Goal: Task Accomplishment & Management: Complete application form

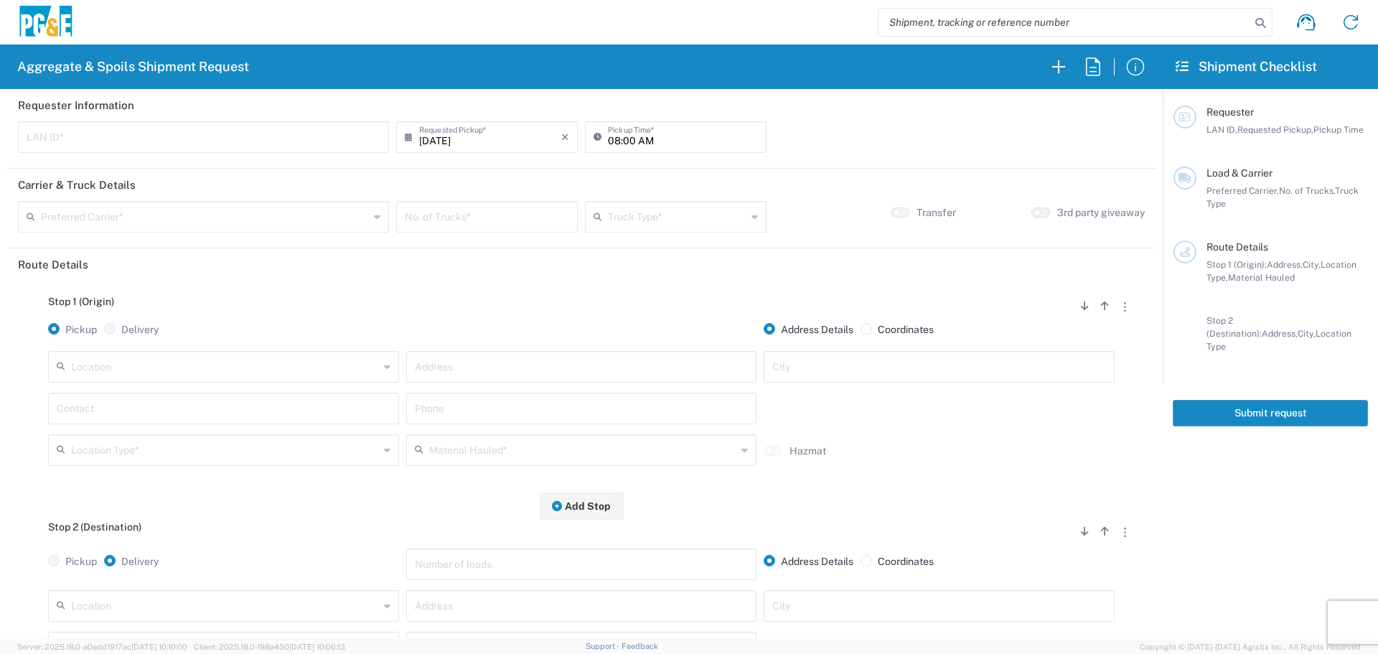
click at [276, 142] on input "text" at bounding box center [204, 135] width 354 height 25
type input "AJPN"
click at [495, 139] on input "[DATE]" at bounding box center [490, 135] width 142 height 25
click at [471, 223] on span "9" at bounding box center [465, 226] width 22 height 20
type input "[DATE]"
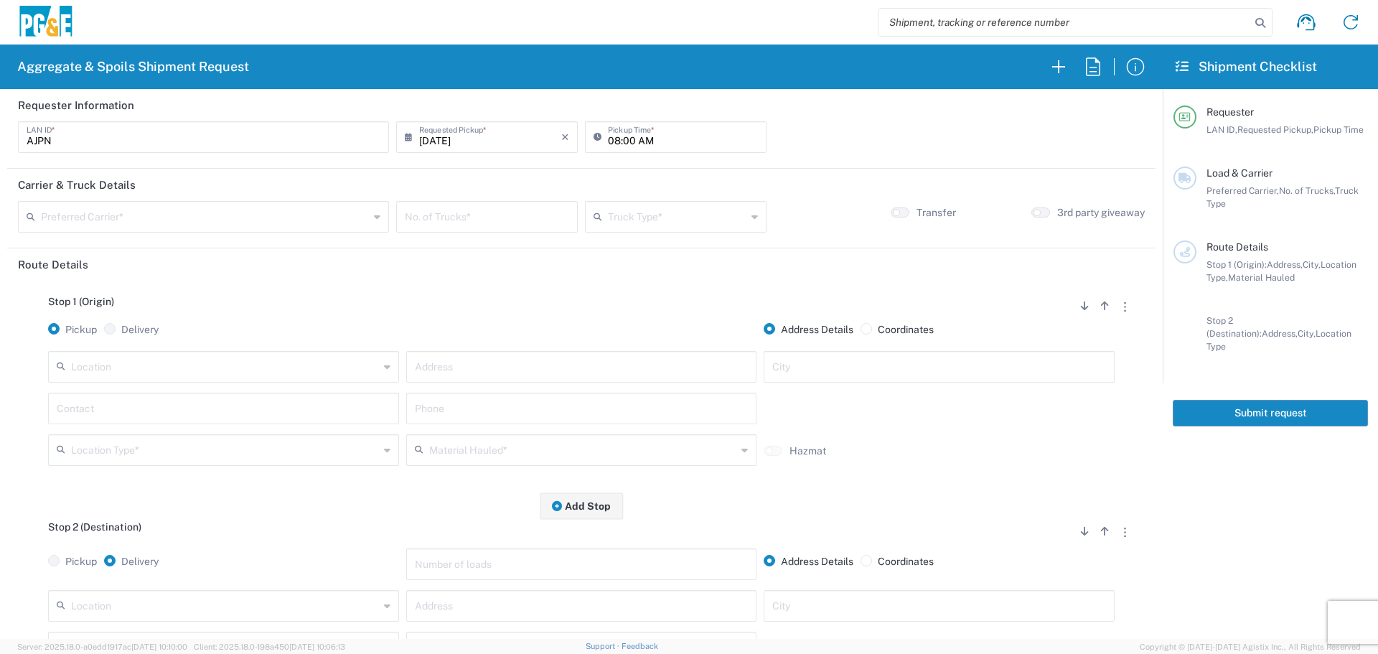
click at [610, 134] on input "08:00 AM" at bounding box center [683, 135] width 150 height 25
type input "07:00 AM"
click at [305, 220] on input "text" at bounding box center [205, 215] width 328 height 25
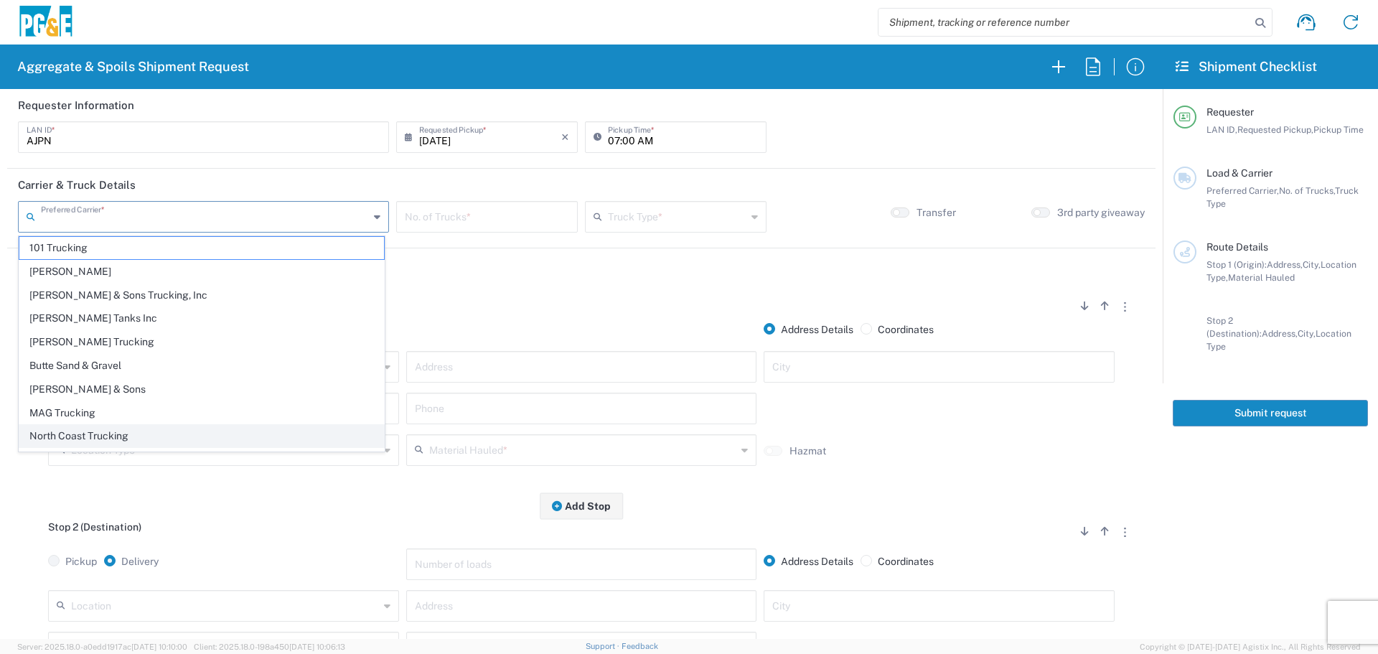
click at [150, 441] on span "North Coast Trucking" at bounding box center [201, 436] width 365 height 22
type input "North Coast Trucking"
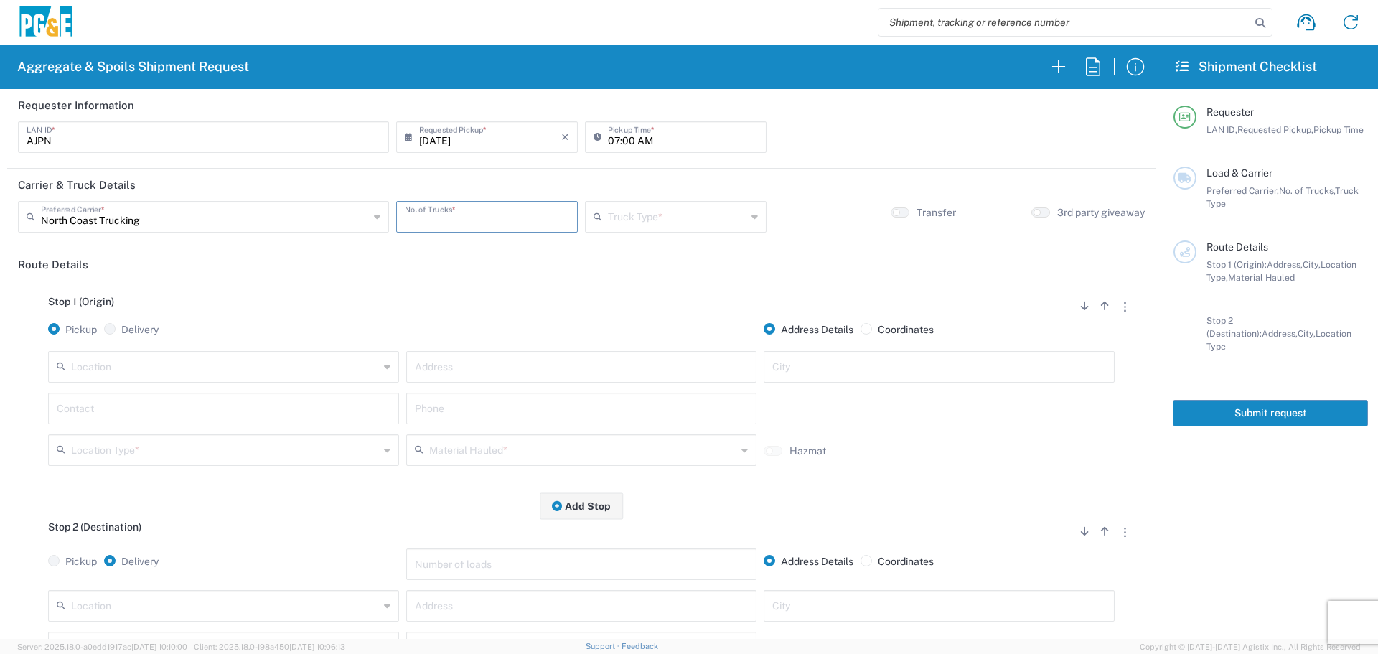
click at [490, 213] on input "number" at bounding box center [487, 215] width 164 height 25
type input "5"
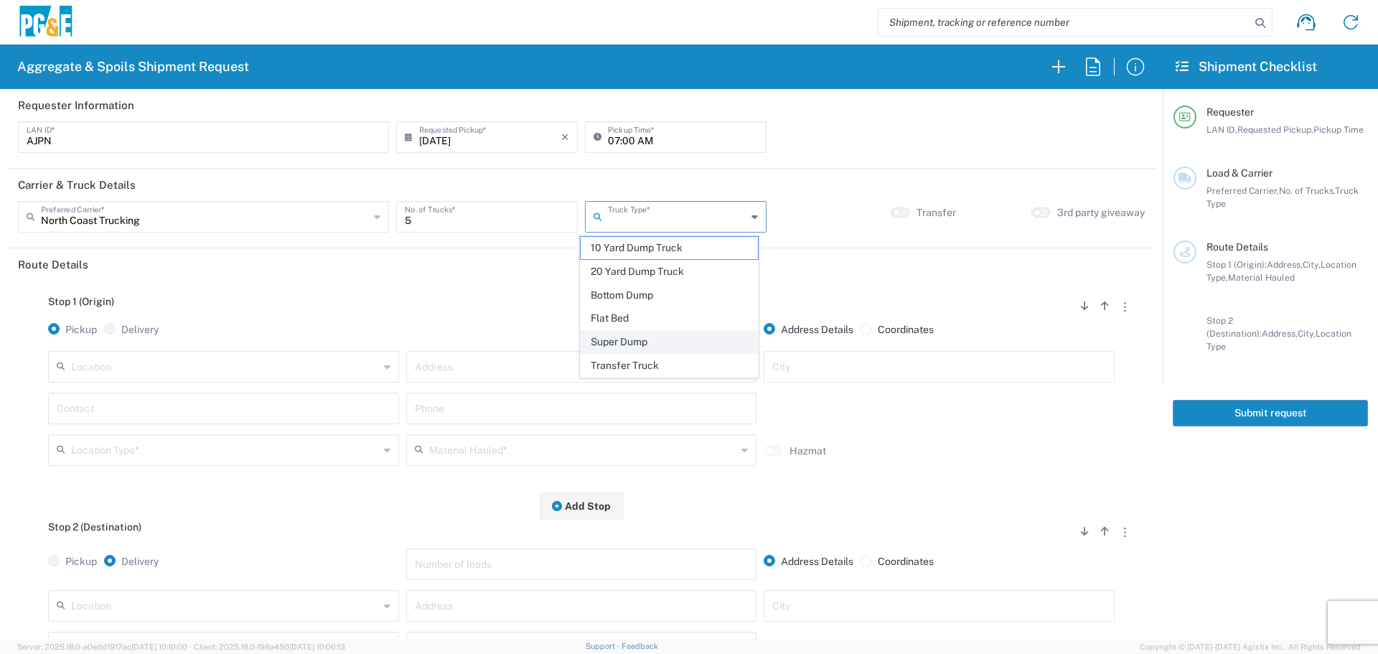
click at [642, 343] on span "Super Dump" at bounding box center [669, 342] width 177 height 22
type input "Super Dump"
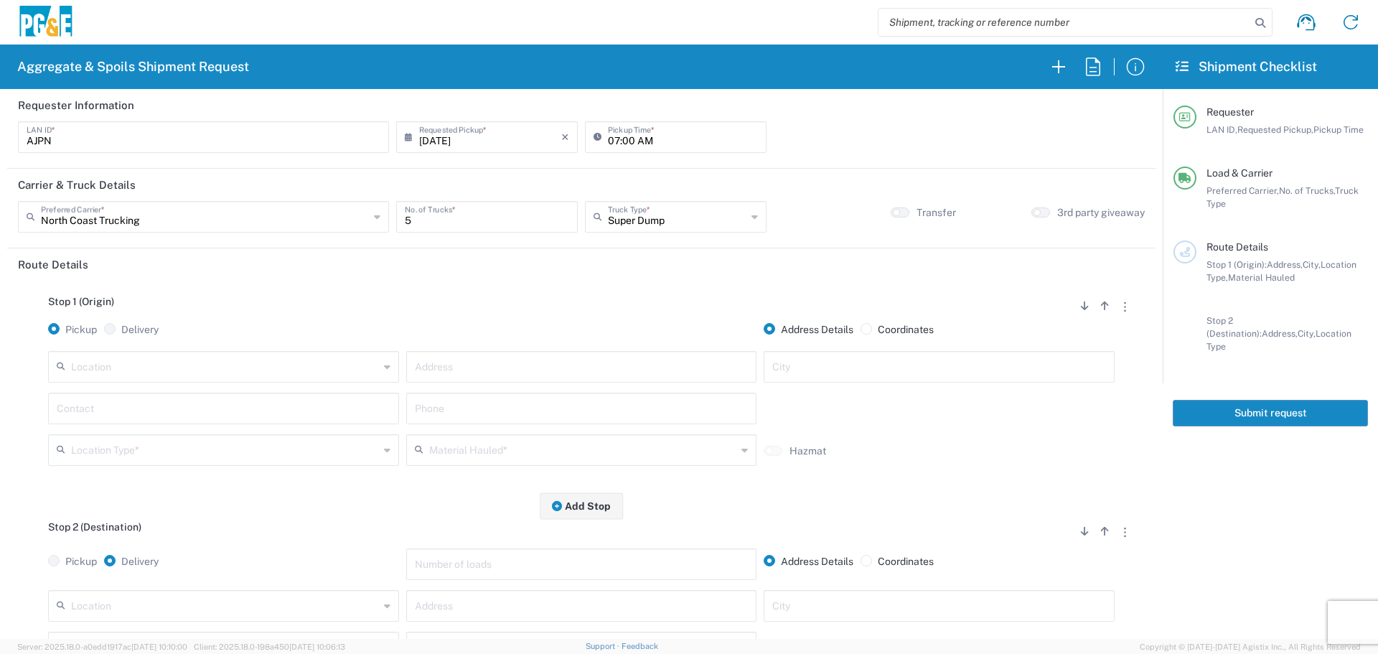
click at [278, 369] on input "text" at bounding box center [225, 365] width 308 height 25
click at [212, 400] on span "Rocklin" at bounding box center [222, 399] width 344 height 22
type input "Rocklin"
type input "[STREET_ADDRESS]"
type input "Rocklin"
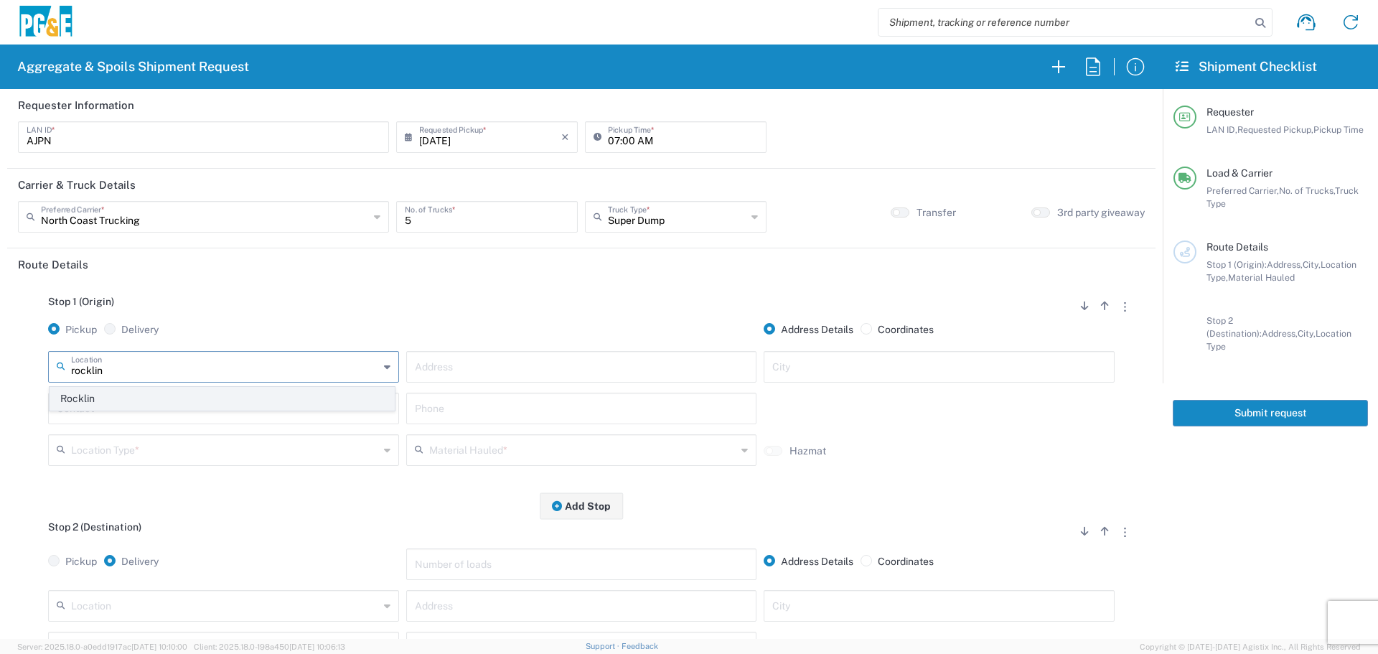
type input "Business No Loading Dock"
click at [119, 403] on input "text" at bounding box center [224, 407] width 334 height 25
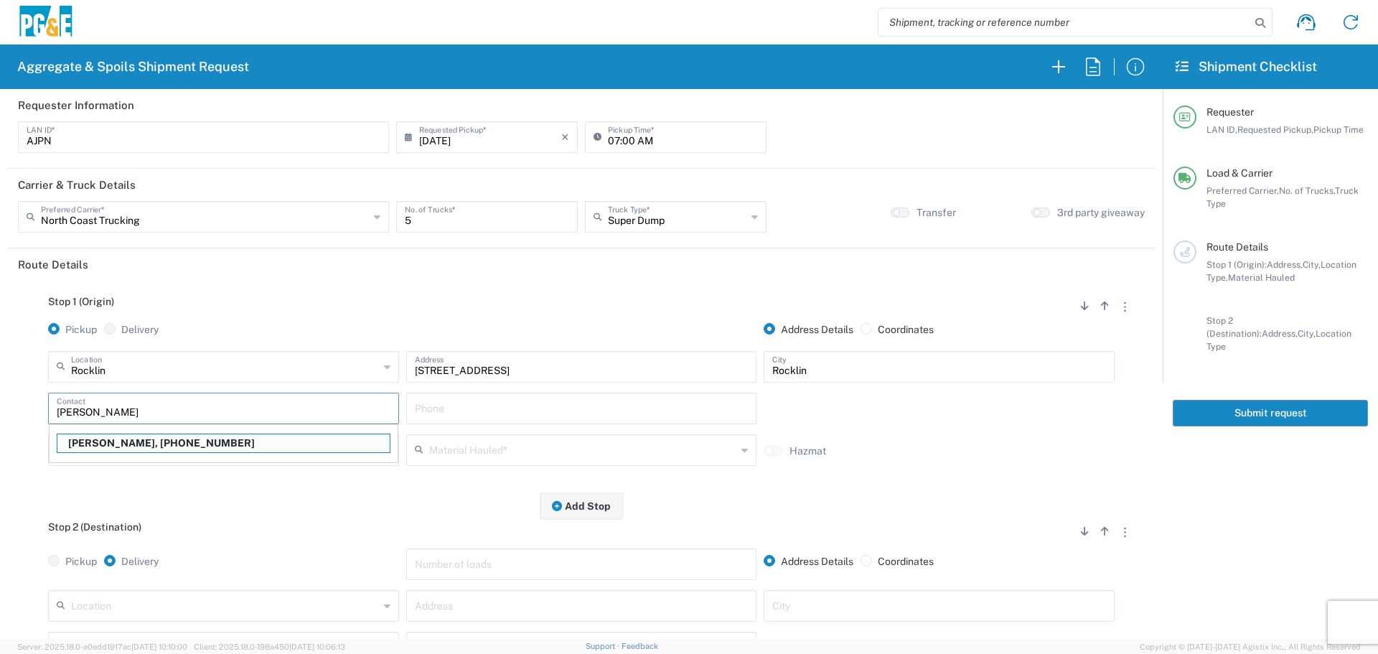
type input "[PERSON_NAME]"
type input "[PHONE_NUMBER]"
type input "A"
click at [118, 444] on p "[PERSON_NAME], [PHONE_NUMBER]" at bounding box center [223, 443] width 332 height 18
type input "[PERSON_NAME]"
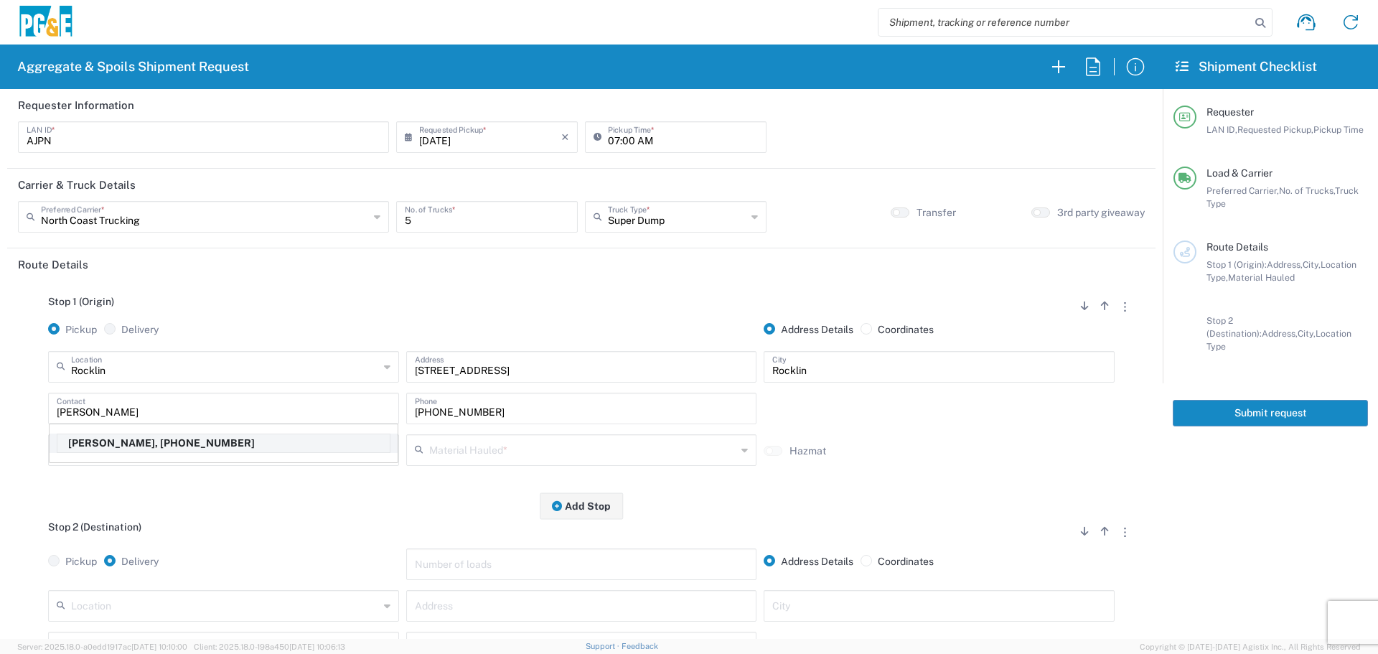
type input "[PHONE_NUMBER]"
click at [463, 465] on div "Material Hauled *" at bounding box center [581, 450] width 351 height 32
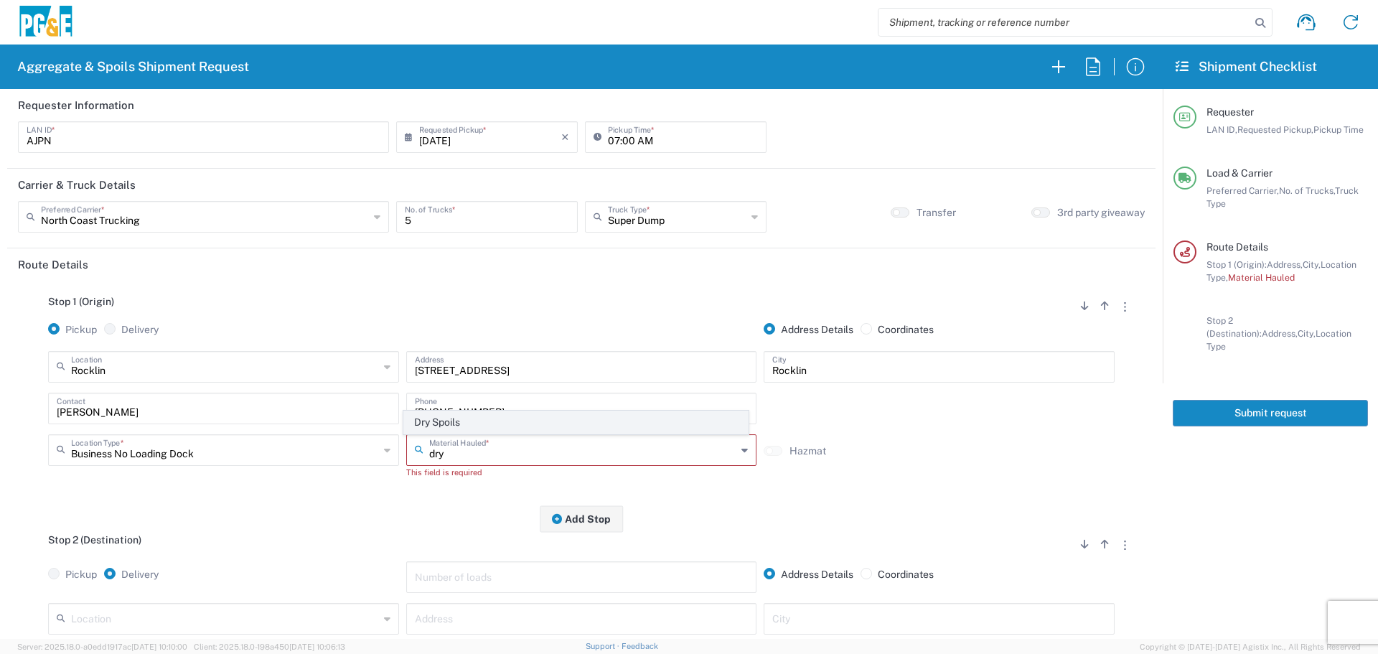
click at [430, 422] on span "Dry Spoils" at bounding box center [576, 422] width 344 height 22
type input "Dry Spoils"
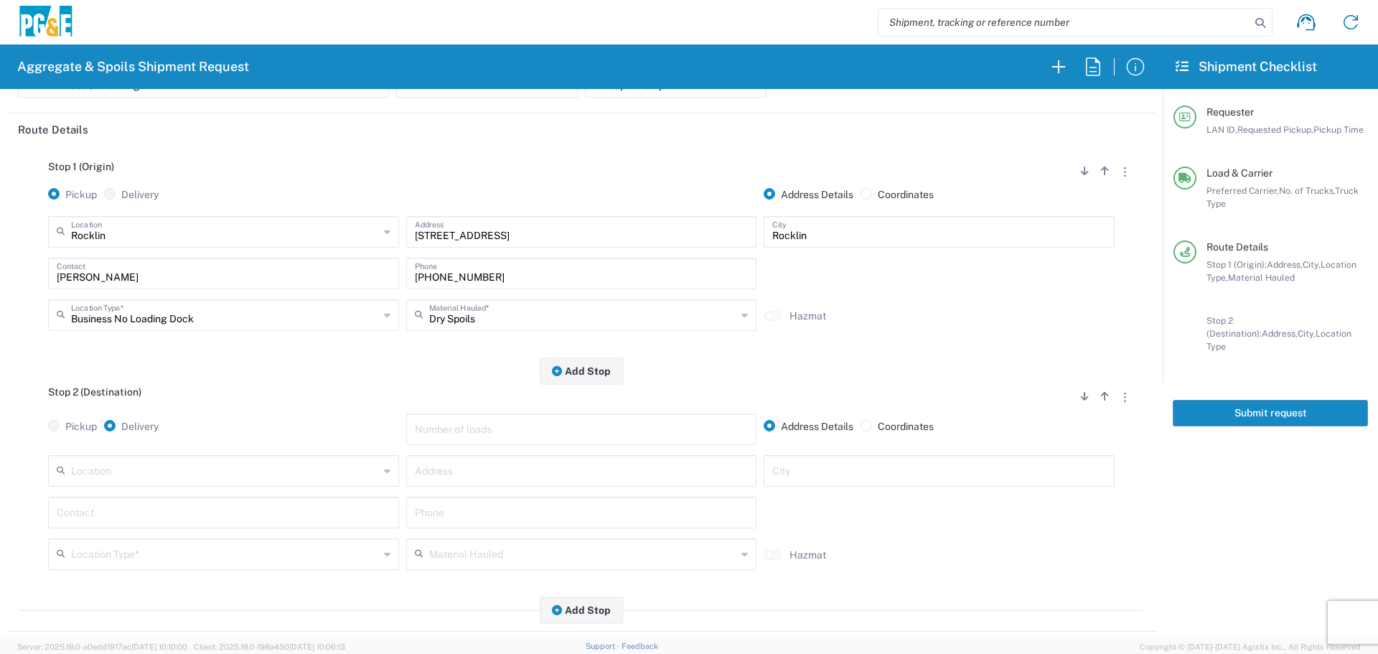
scroll to position [287, 0]
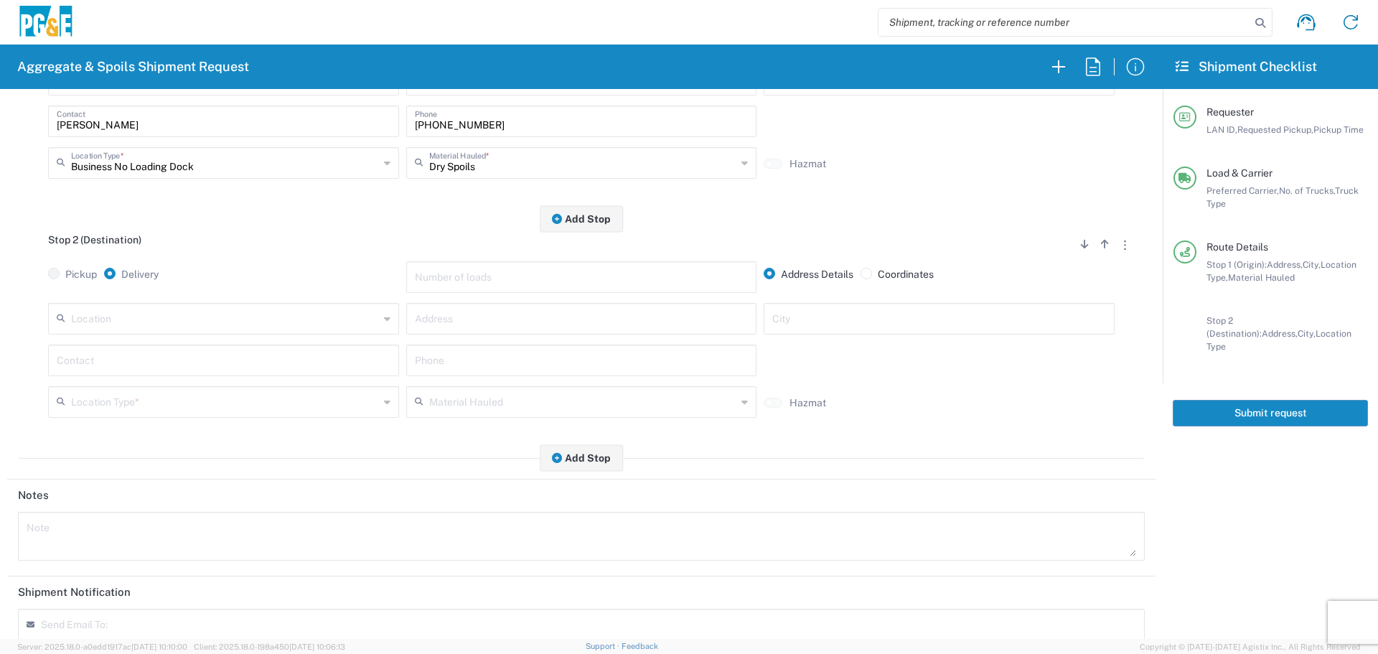
click at [258, 310] on input "text" at bounding box center [225, 317] width 308 height 25
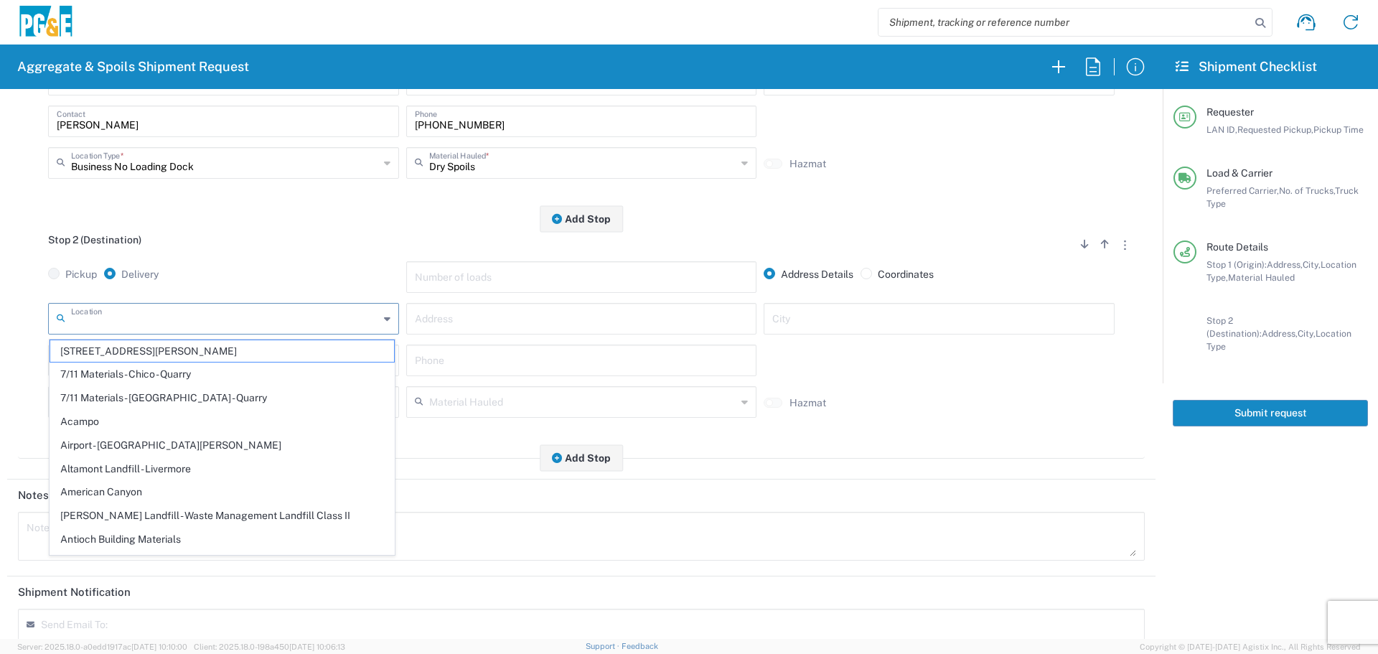
click at [483, 332] on div "Address" at bounding box center [581, 319] width 351 height 32
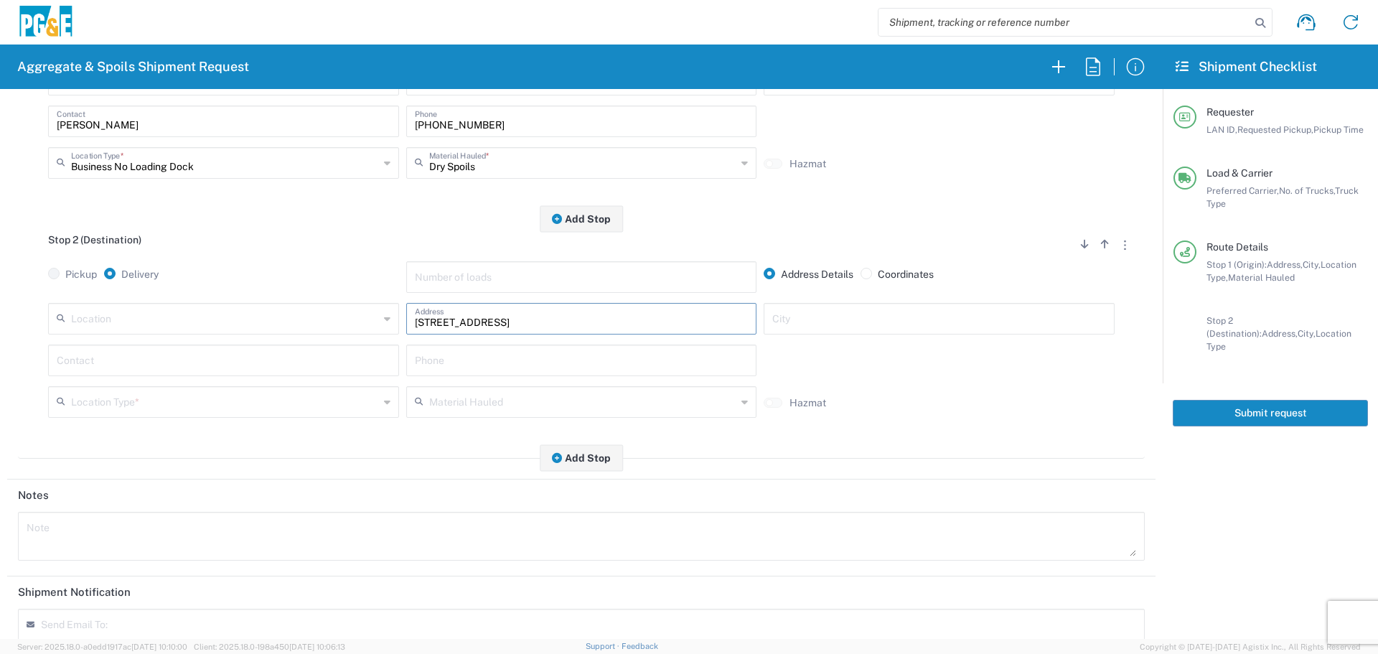
type input "[STREET_ADDRESS]"
type input "Lincoln"
click at [186, 415] on div "Location Type *" at bounding box center [223, 402] width 351 height 32
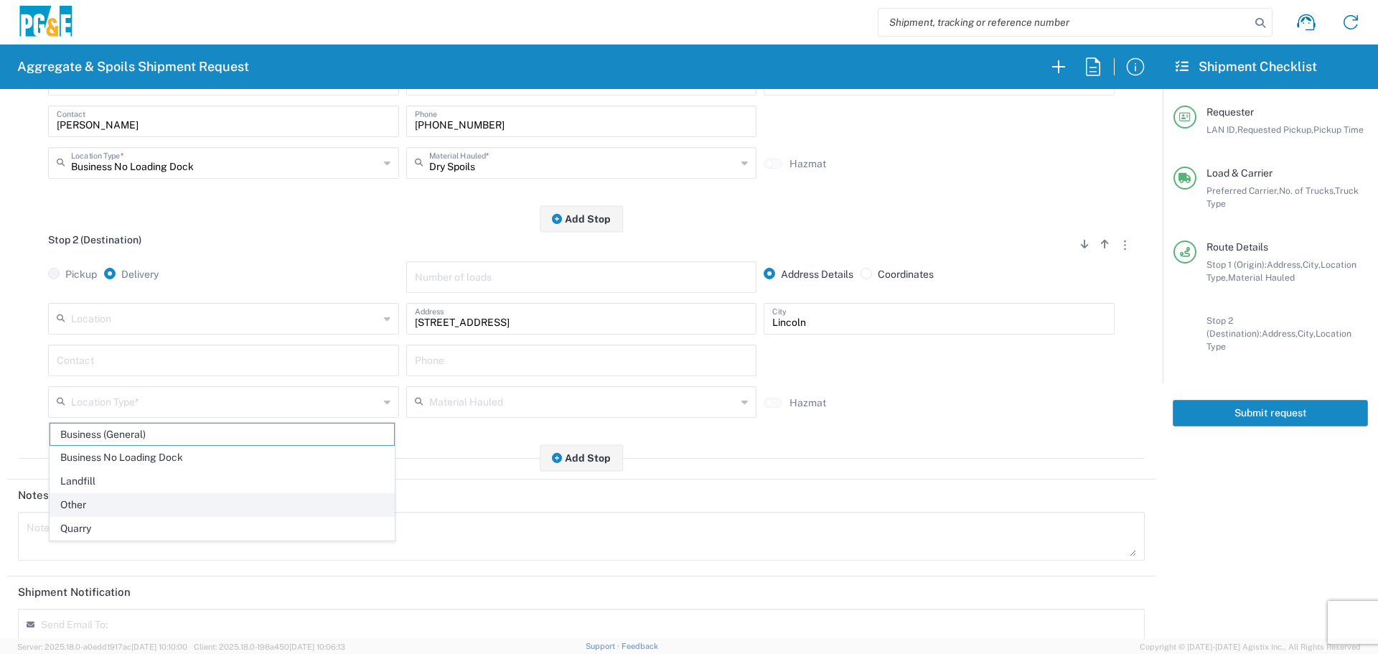
click at [126, 503] on span "Other" at bounding box center [222, 505] width 344 height 22
type input "Other"
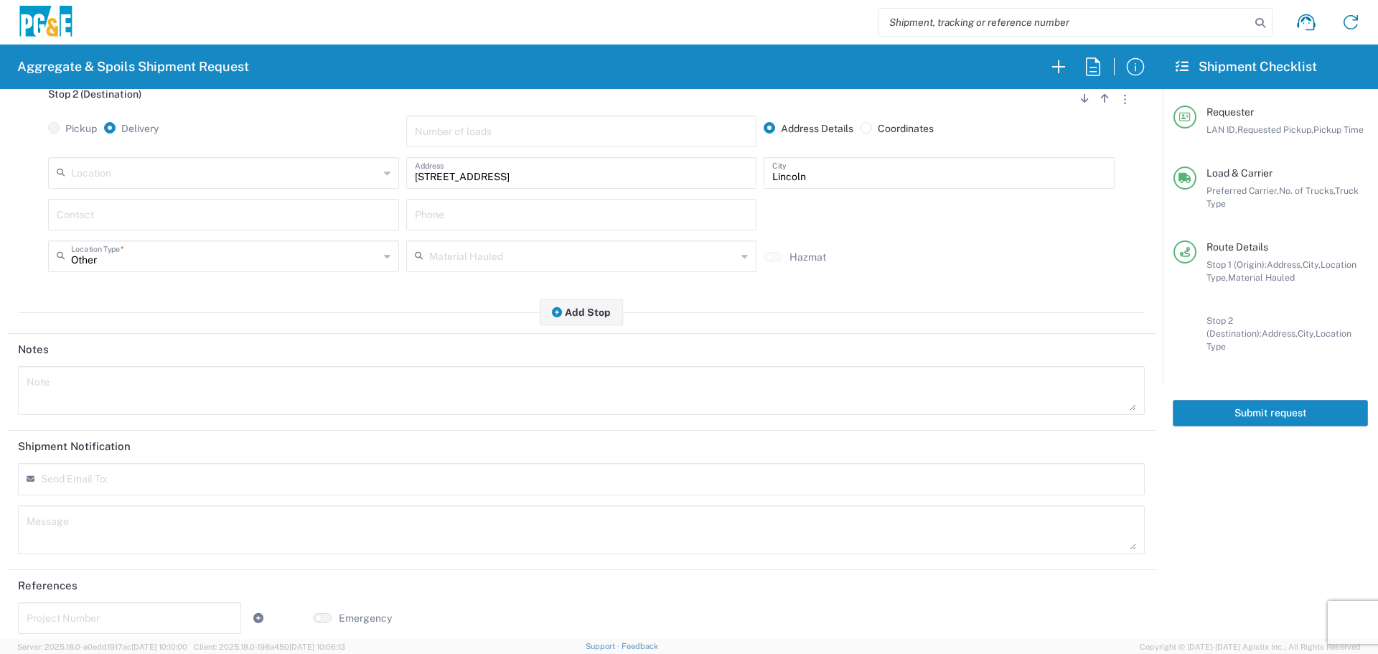
scroll to position [445, 0]
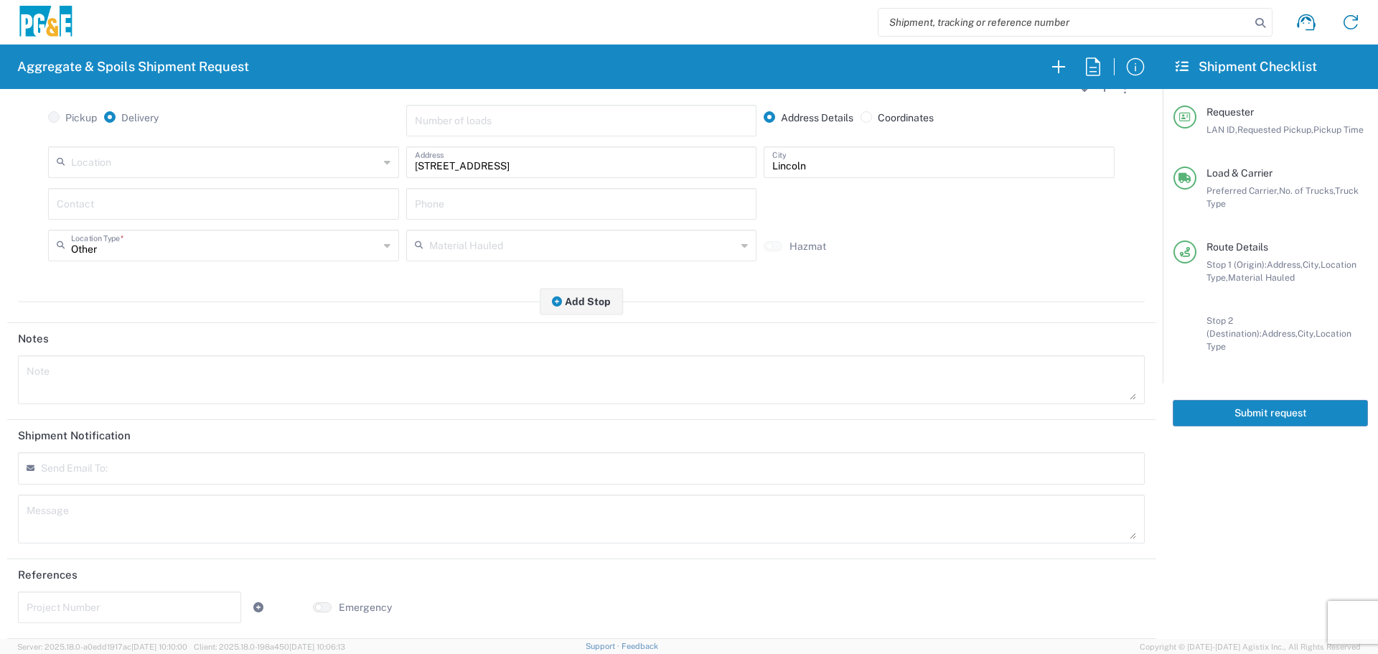
click at [129, 477] on input "text" at bounding box center [111, 473] width 126 height 13
type input "[EMAIL_ADDRESS][DOMAIN_NAME]"
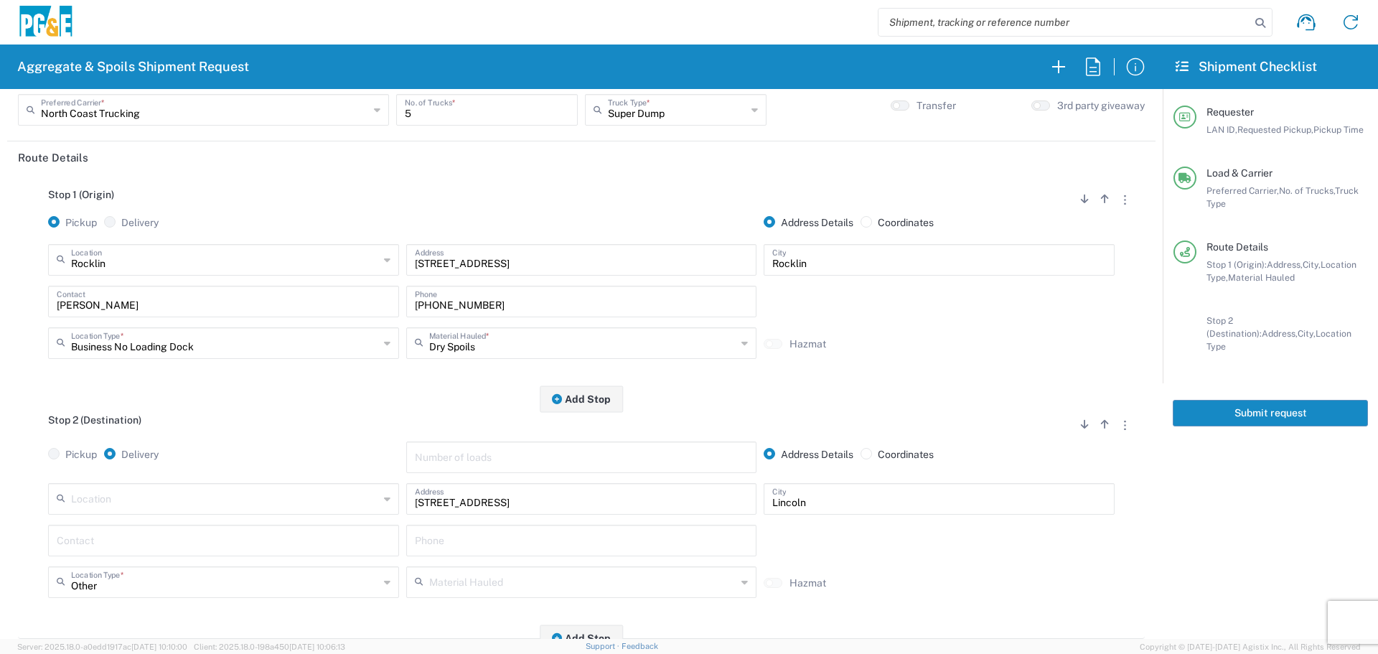
scroll to position [0, 0]
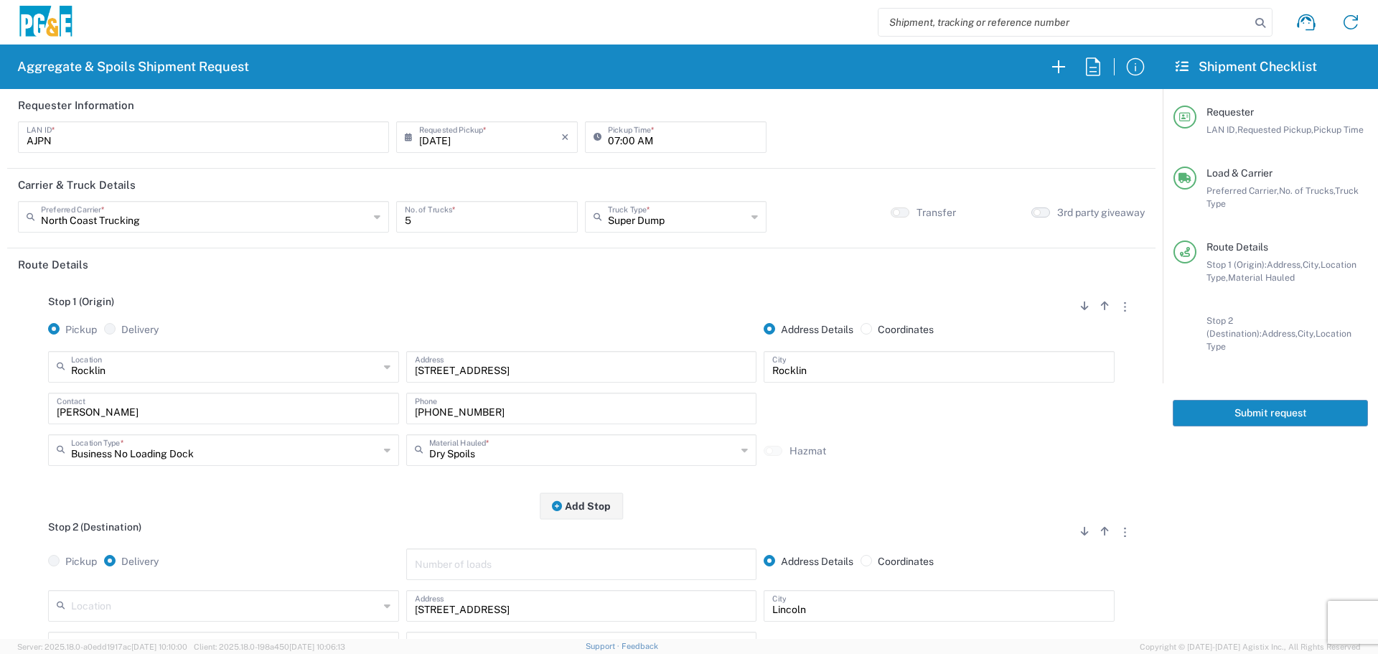
click at [1037, 211] on button "button" at bounding box center [1041, 212] width 19 height 10
click at [1243, 400] on button "Submit request" at bounding box center [1270, 413] width 195 height 27
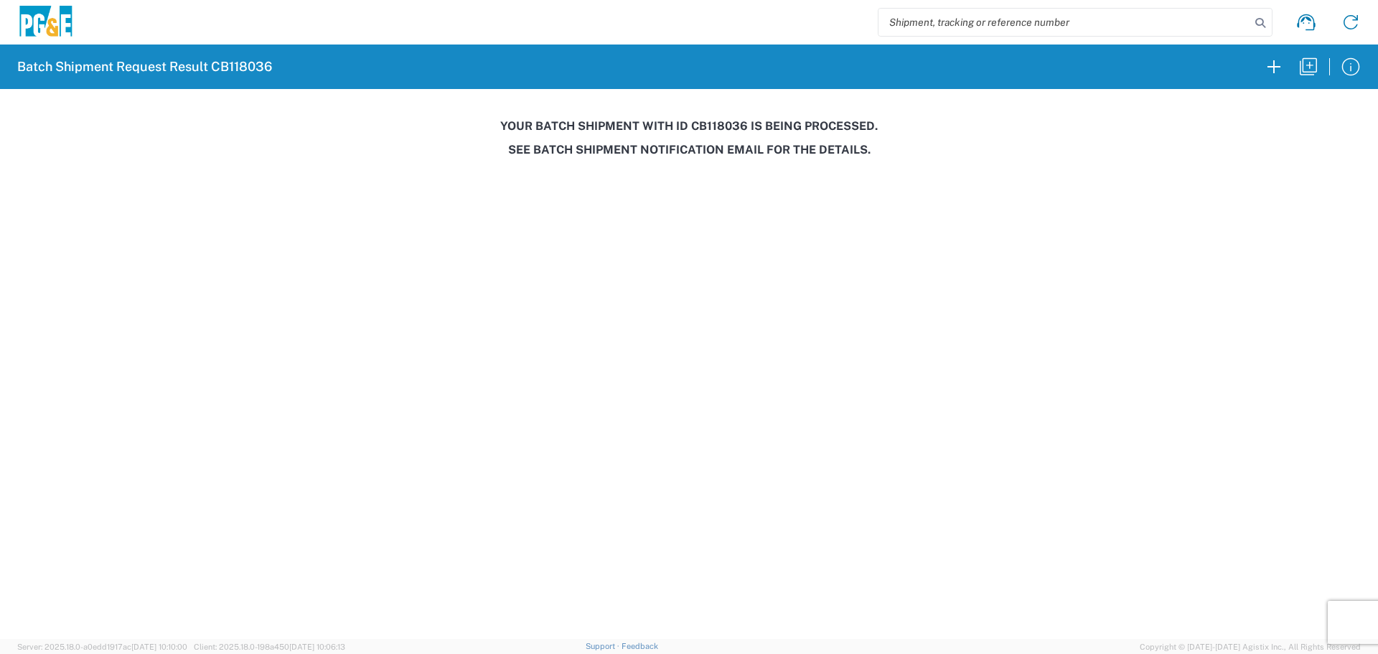
click at [717, 128] on h3 "Your batch shipment with id CB118036 is being processed." at bounding box center [689, 126] width 1358 height 14
copy h3 "CB118036"
